Goal: Information Seeking & Learning: Find specific fact

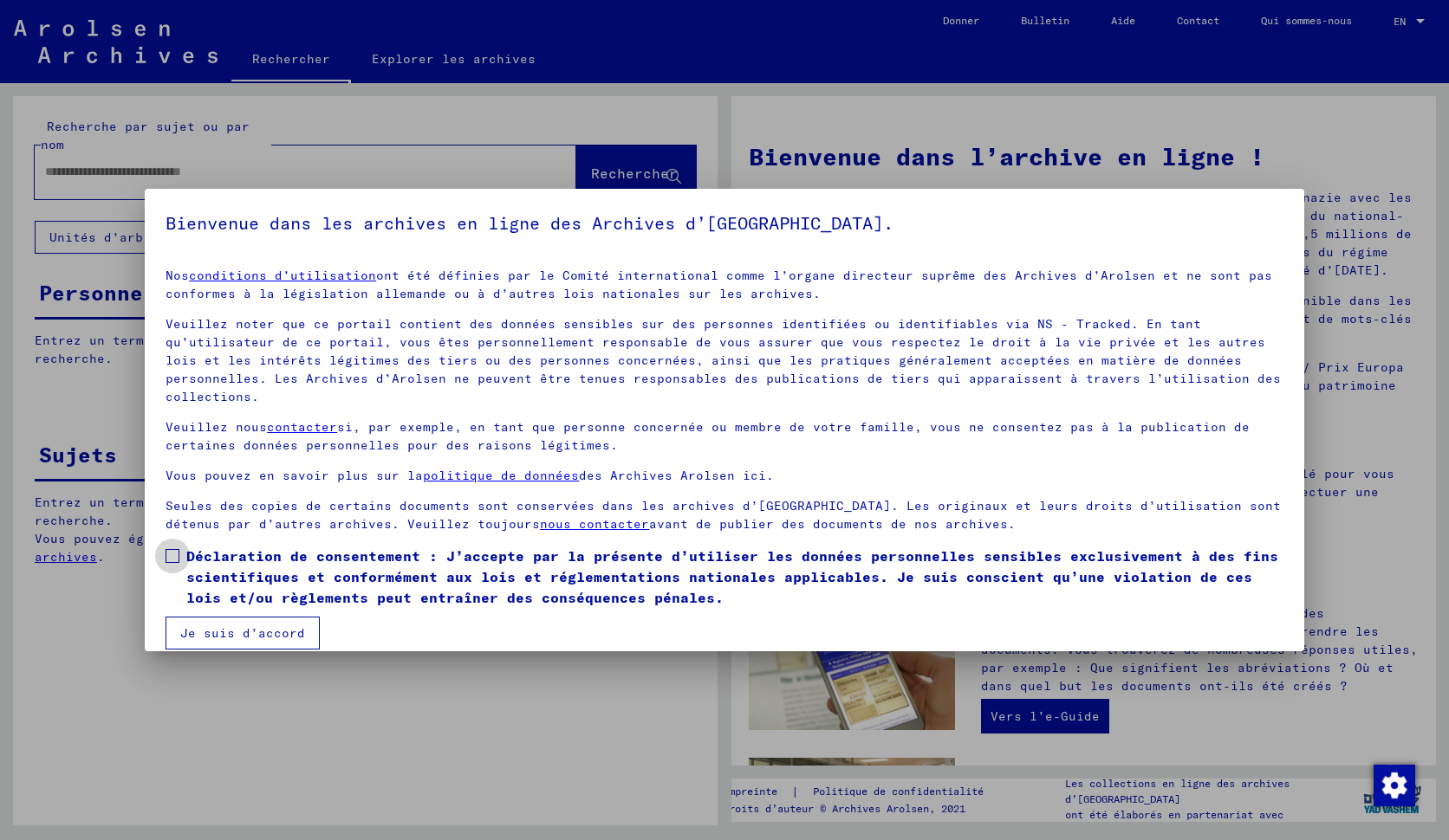
click at [168, 555] on span at bounding box center [172, 555] width 14 height 14
click at [221, 641] on button "Je suis d’accord" at bounding box center [243, 633] width 154 height 33
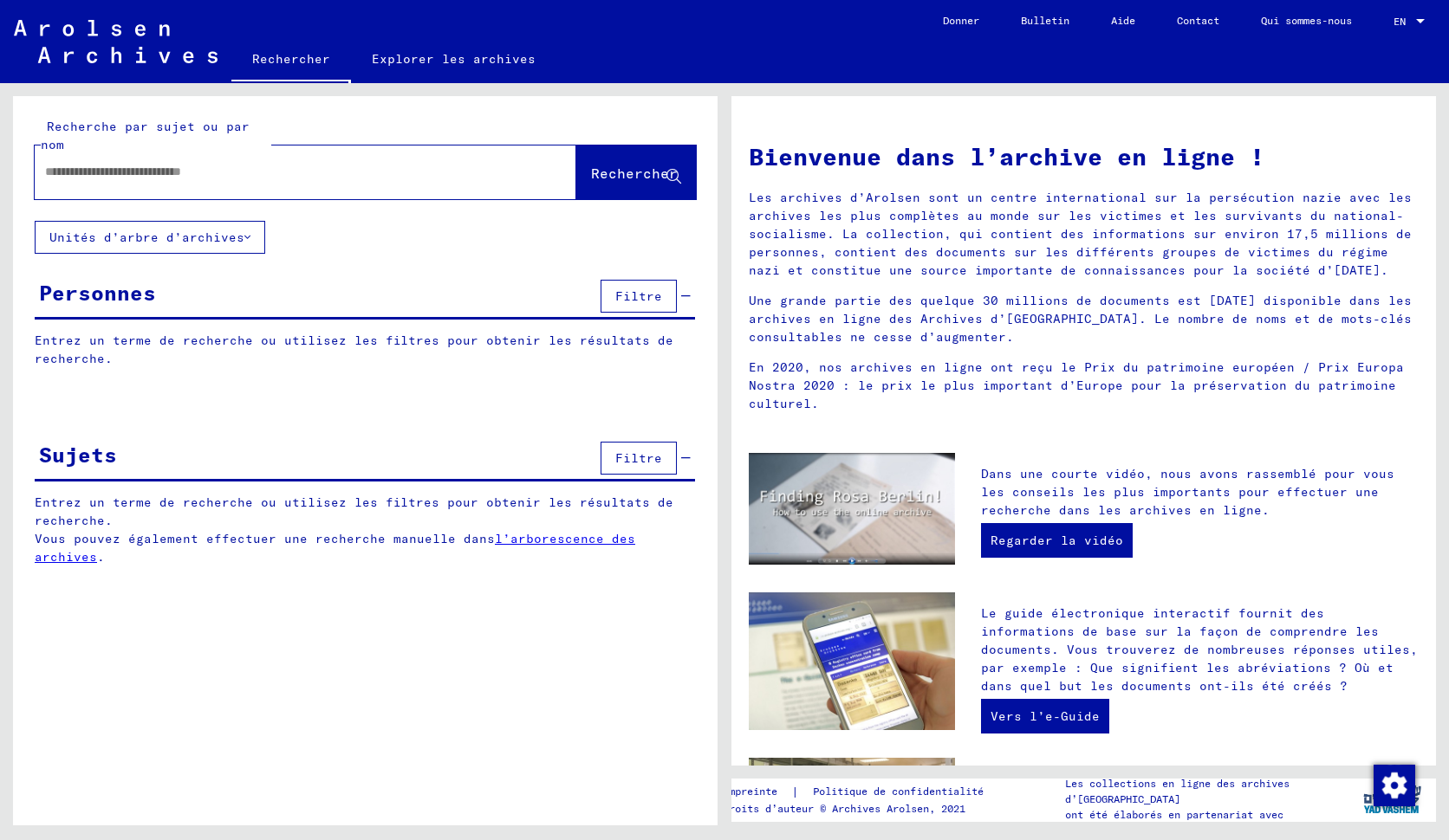
click at [97, 178] on input "text" at bounding box center [284, 172] width 479 height 19
type input "**********"
click at [630, 173] on span "Rechercher" at bounding box center [634, 173] width 87 height 18
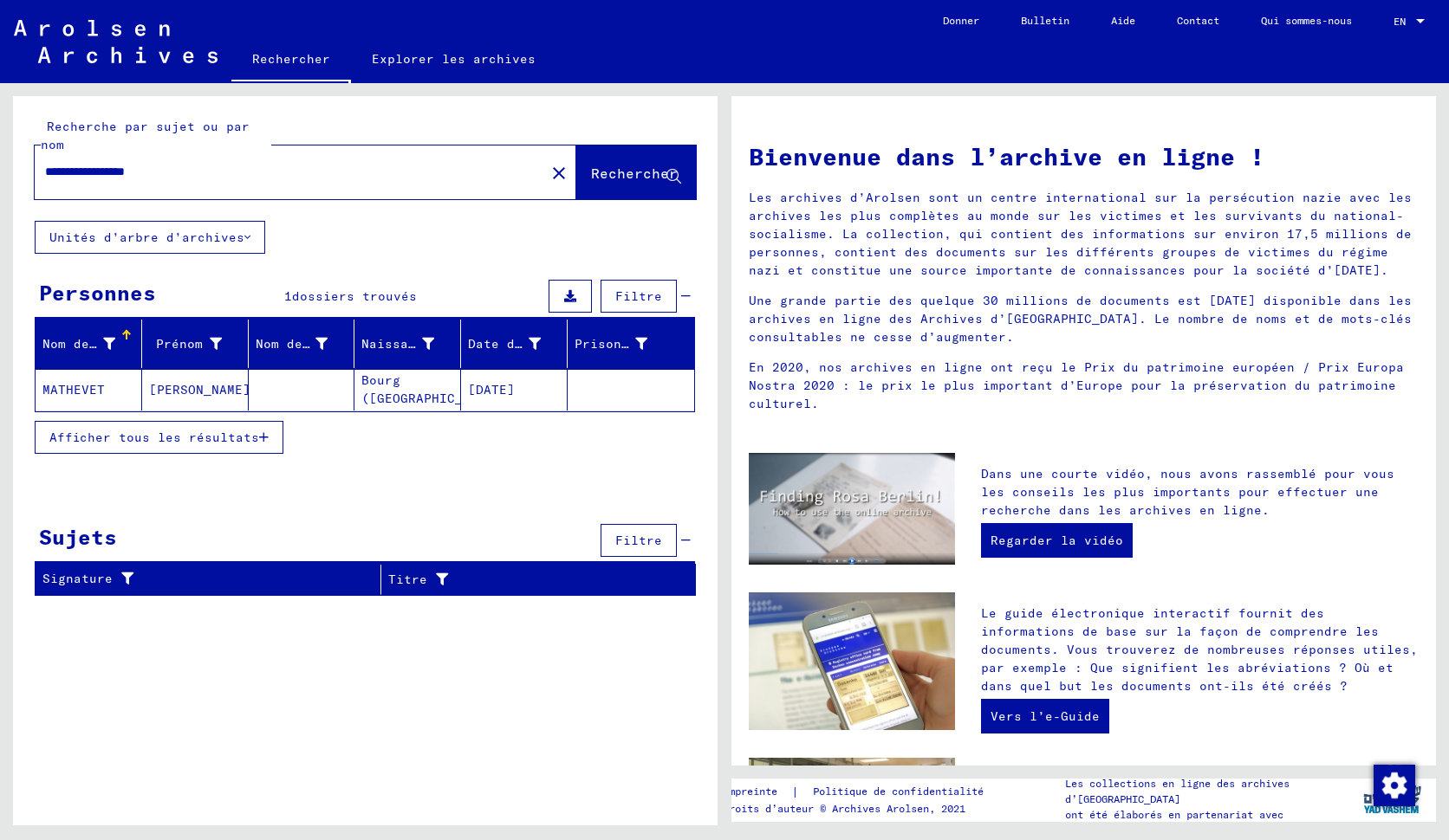
click at [68, 385] on mat-cell "MATHEVET" at bounding box center [88, 390] width 107 height 42
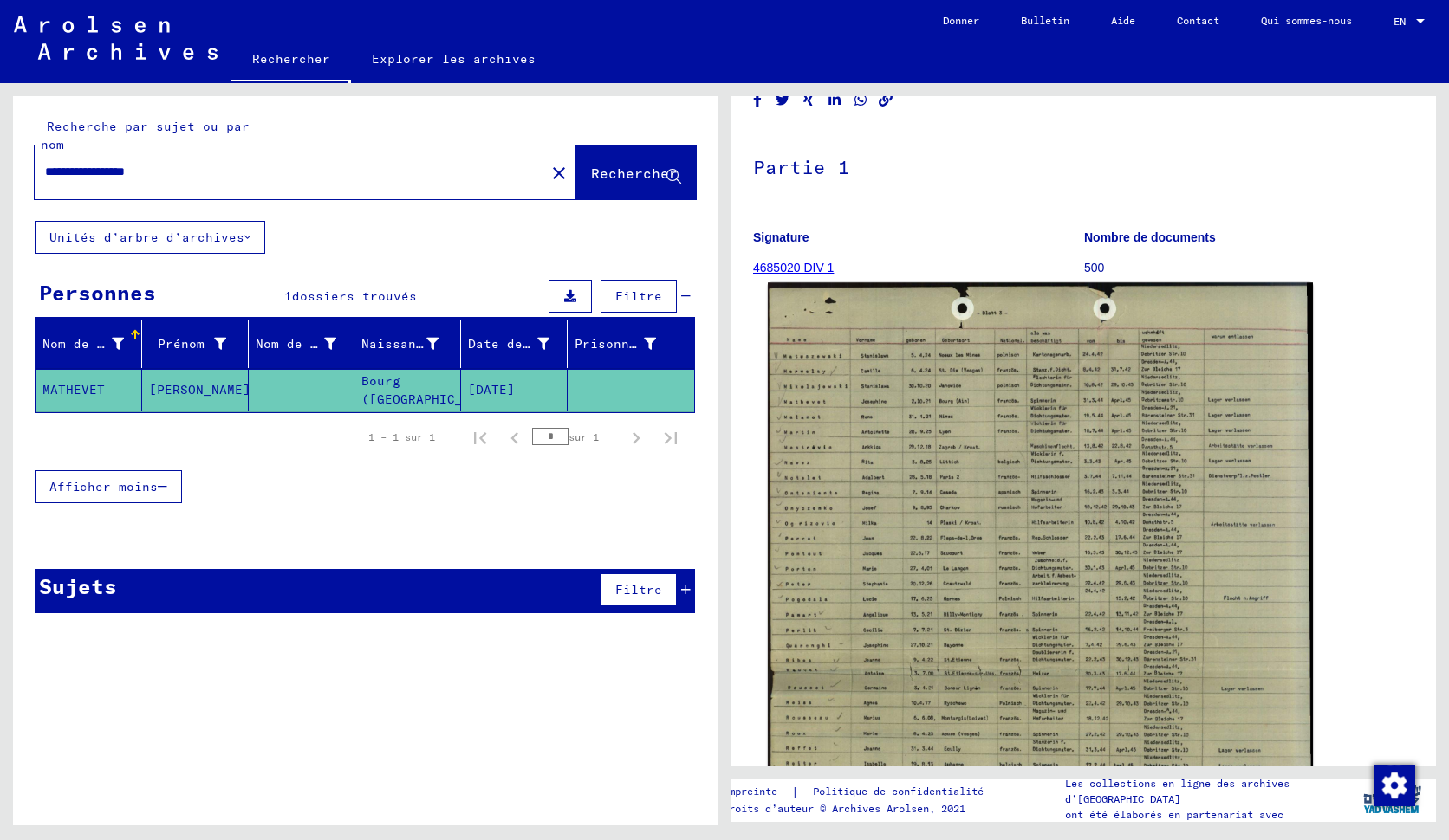
scroll to position [87, 0]
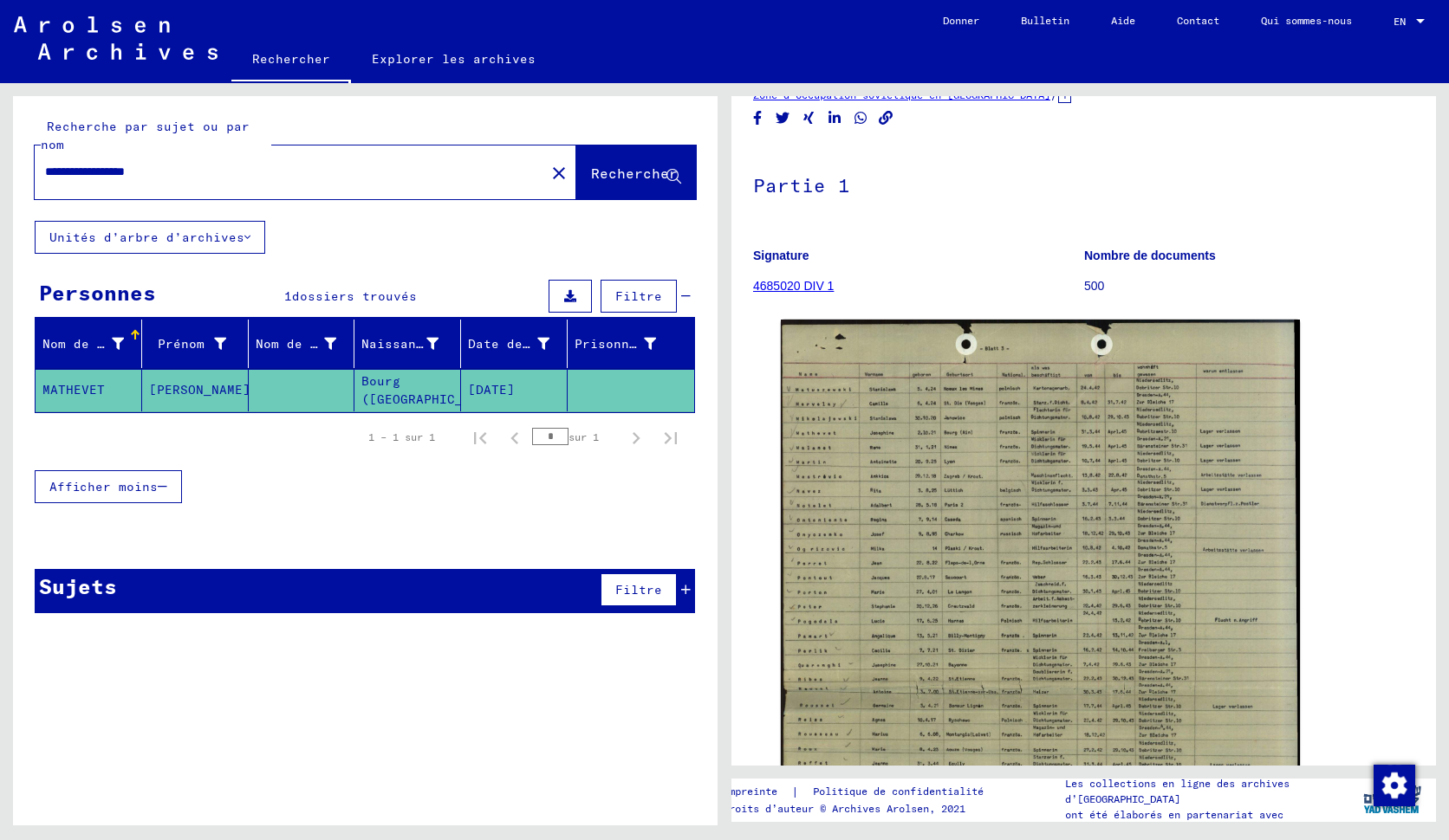
click at [798, 288] on link "4685020 DIV 1" at bounding box center [793, 286] width 81 height 14
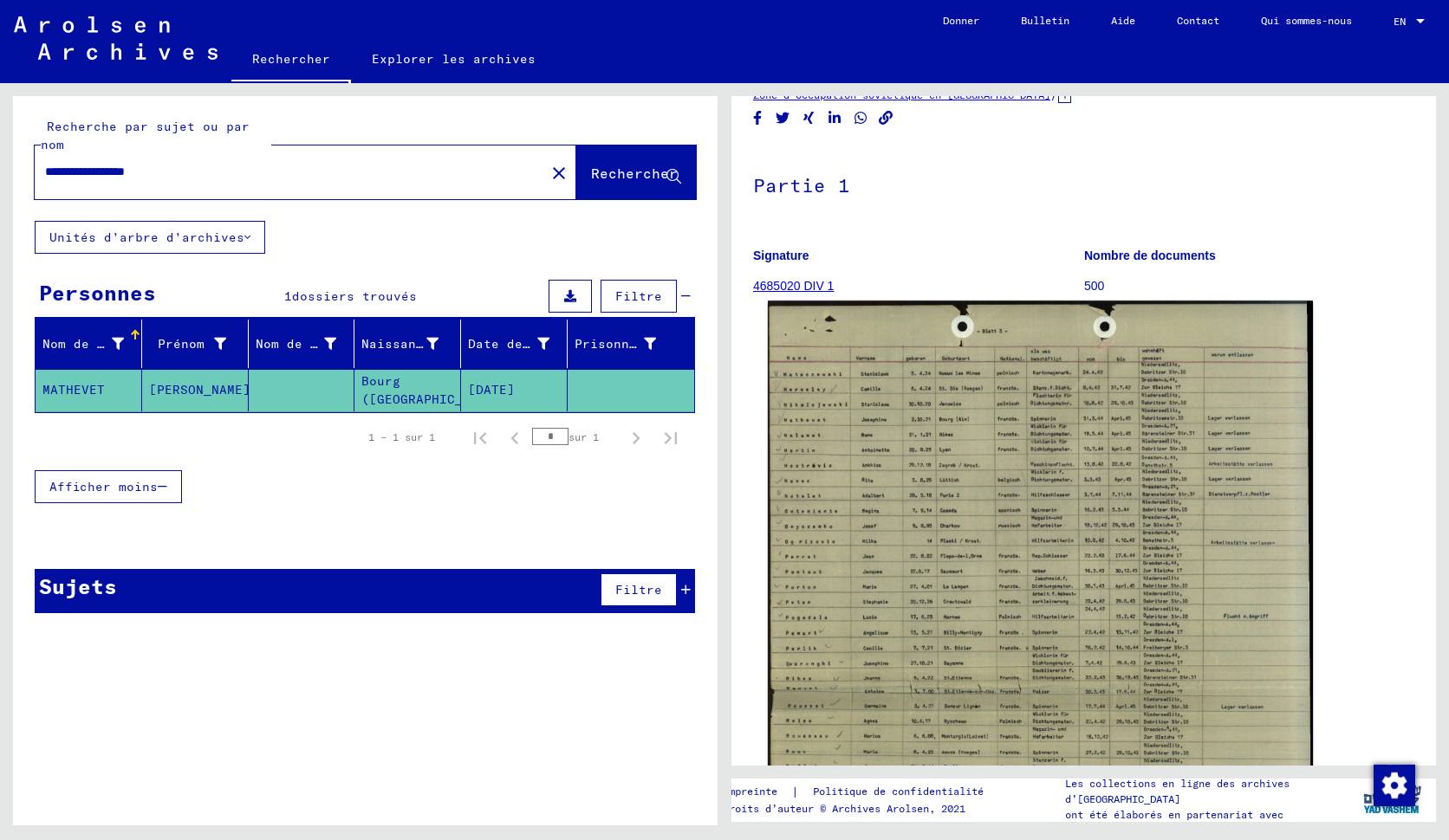
click at [983, 484] on img at bounding box center [1040, 689] width 545 height 778
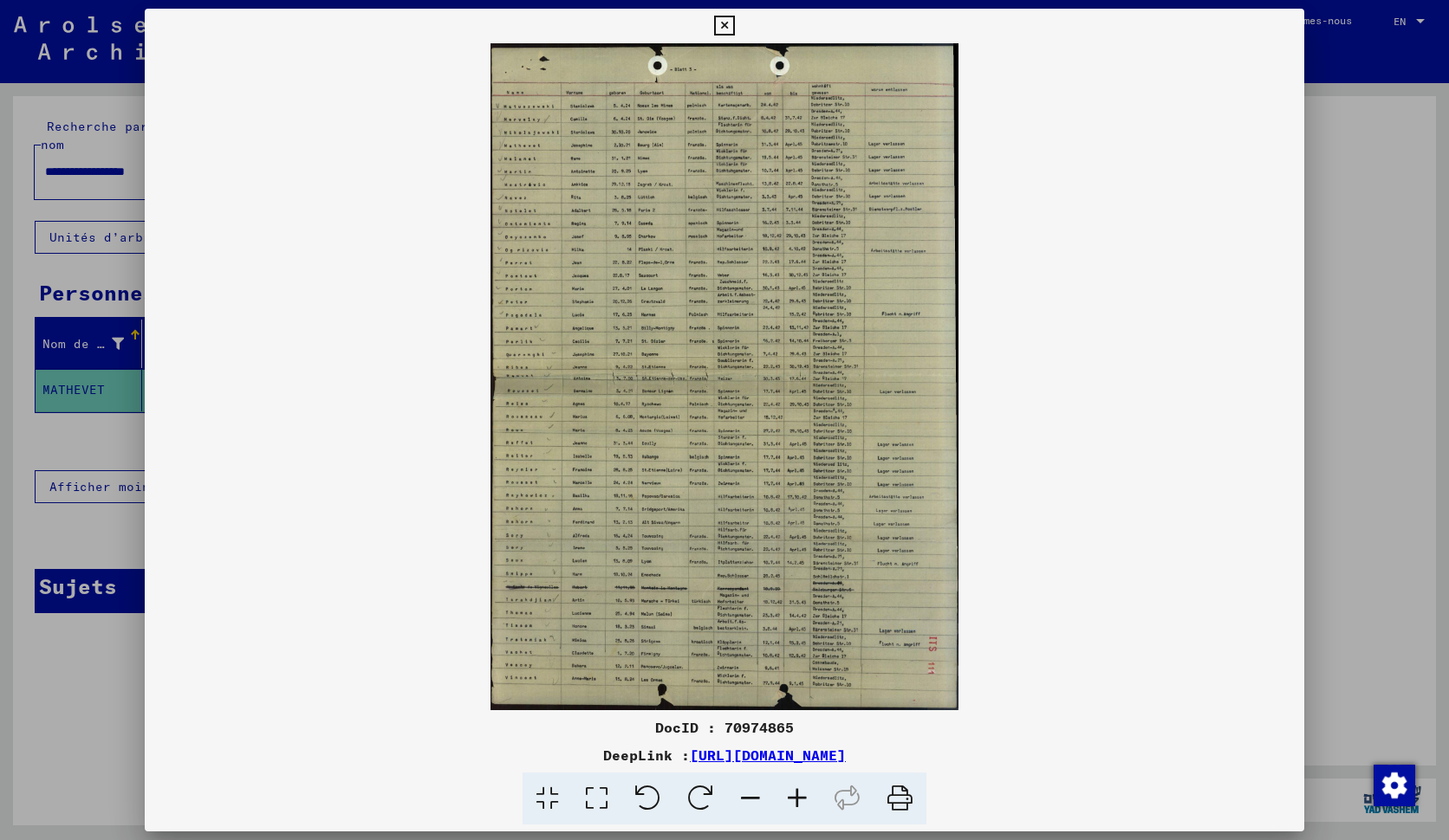
click at [896, 807] on icon at bounding box center [900, 799] width 53 height 53
click at [728, 31] on icon at bounding box center [723, 26] width 20 height 20
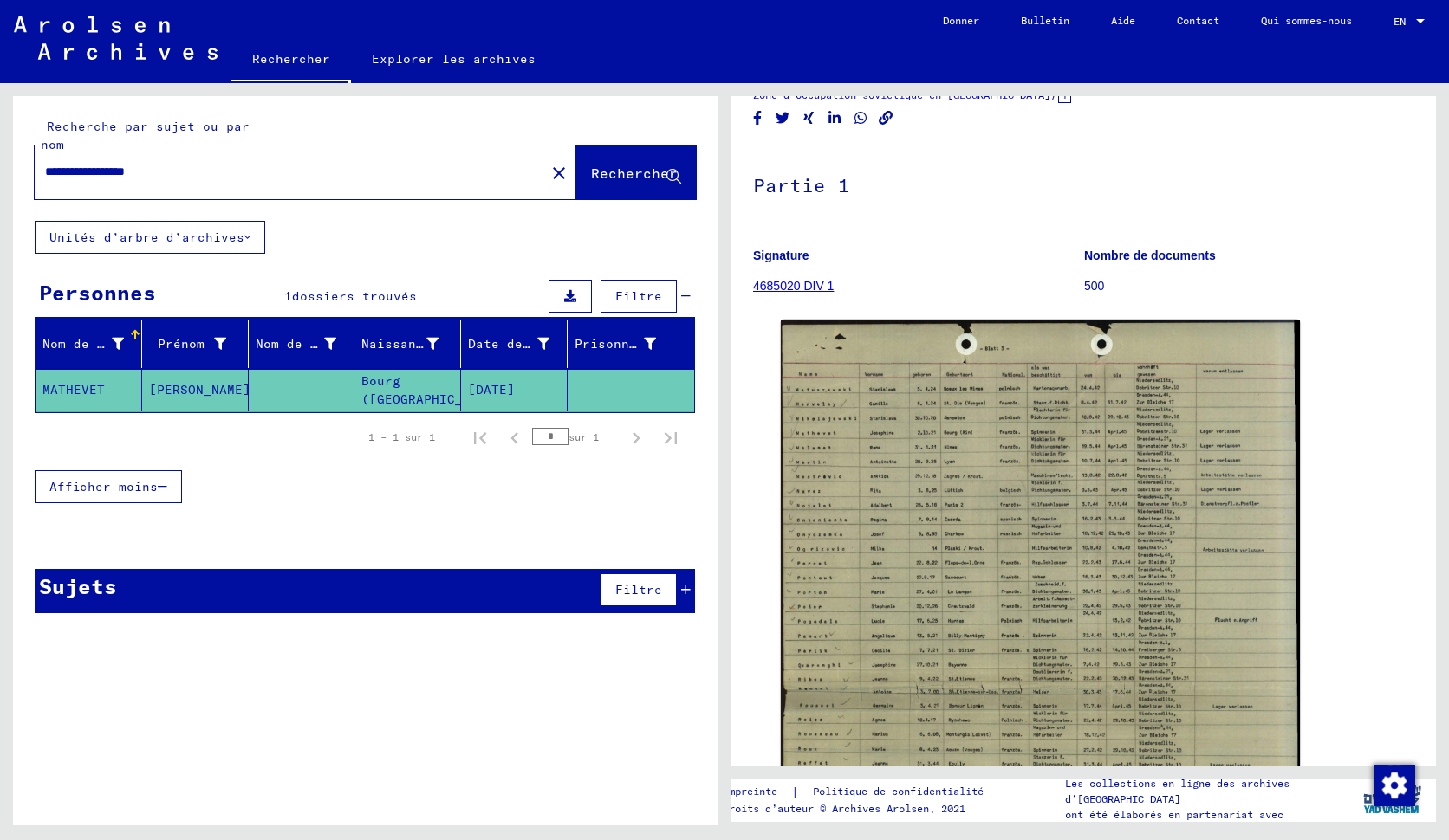
click at [64, 397] on mat-cell "MATHEVET" at bounding box center [88, 391] width 107 height 43
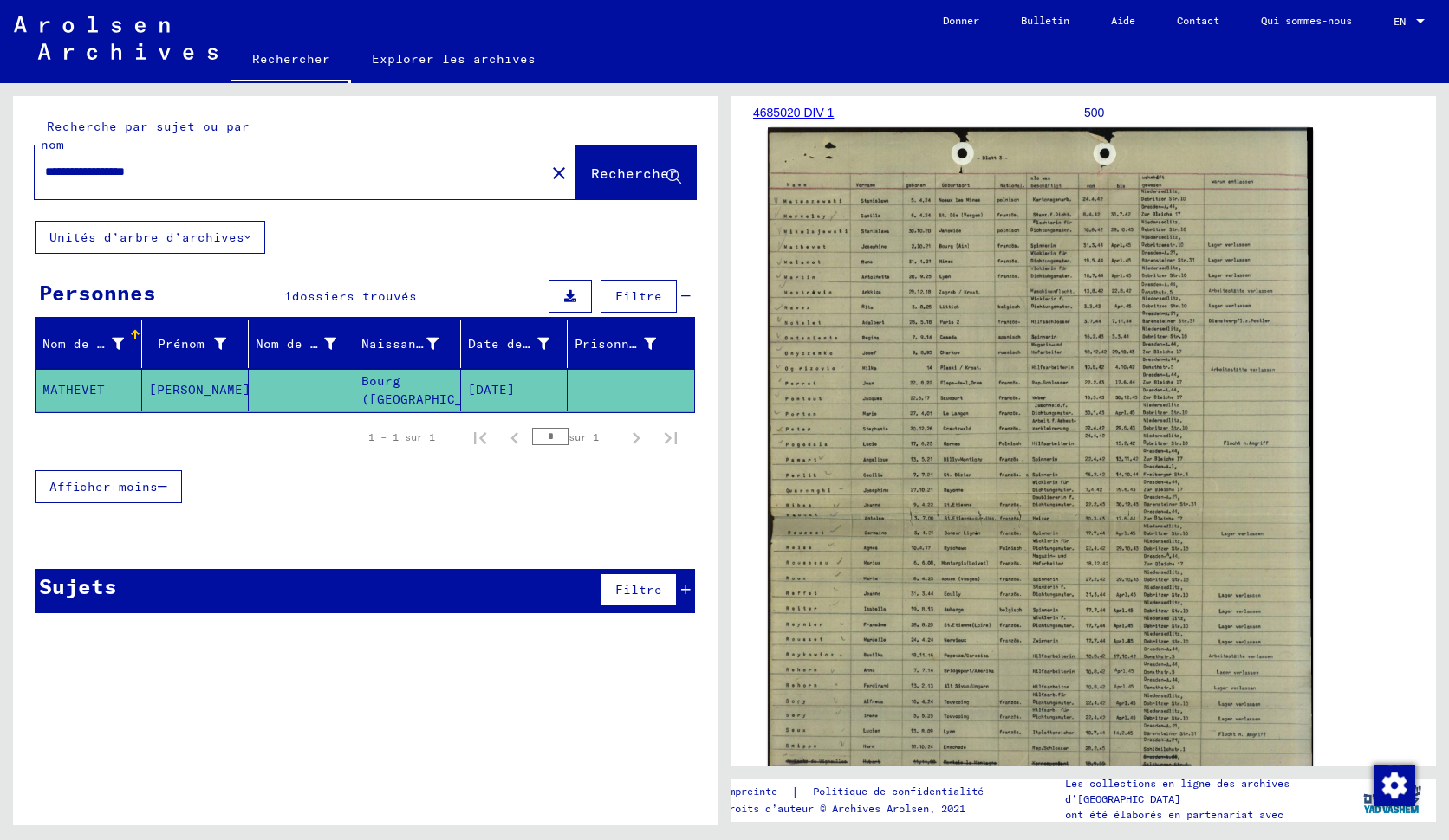
scroll to position [693, 0]
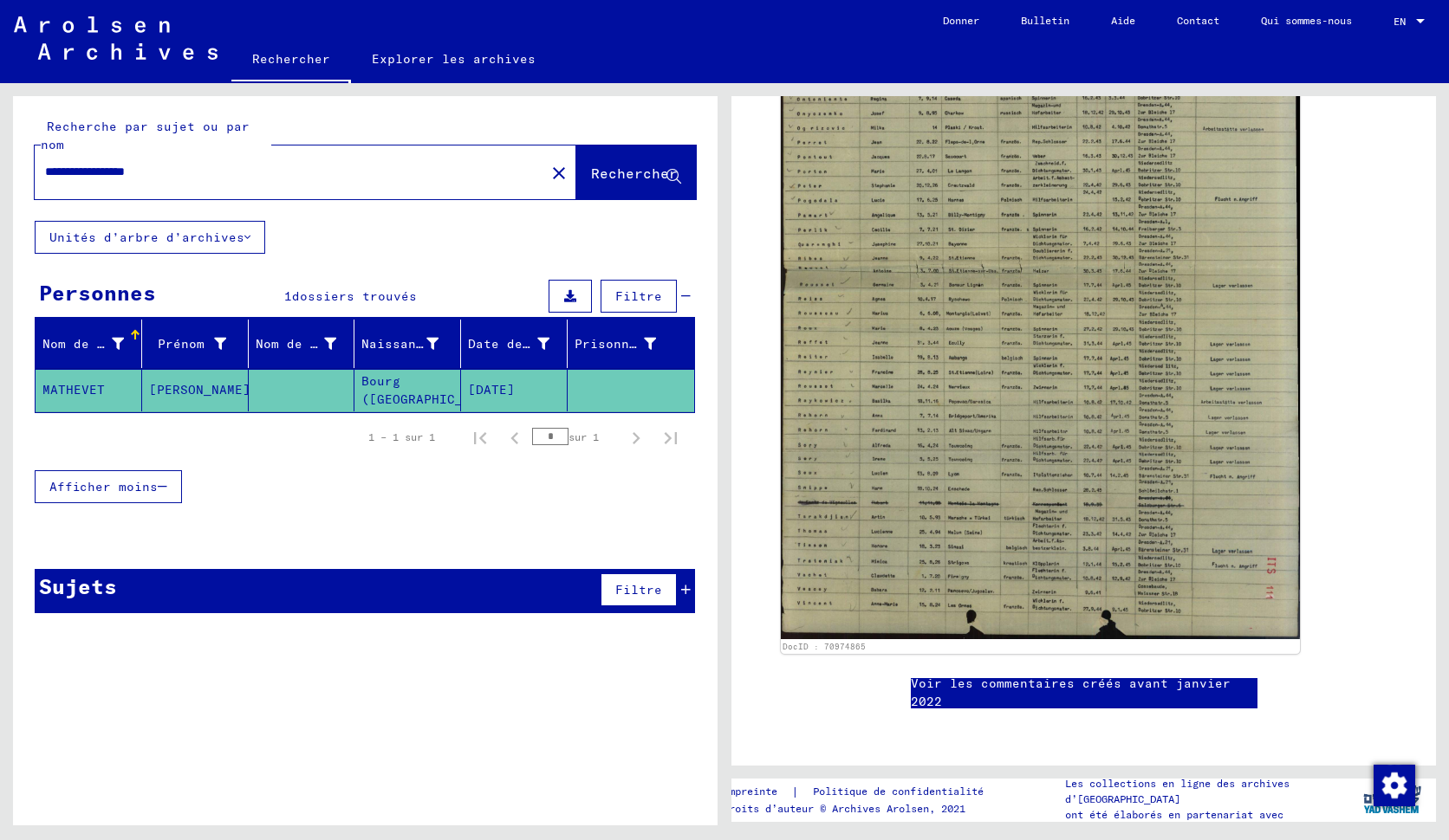
click at [1026, 674] on link "Voir les commentaires créés avant janvier 2022" at bounding box center [1084, 692] width 346 height 36
